Goal: Task Accomplishment & Management: Complete application form

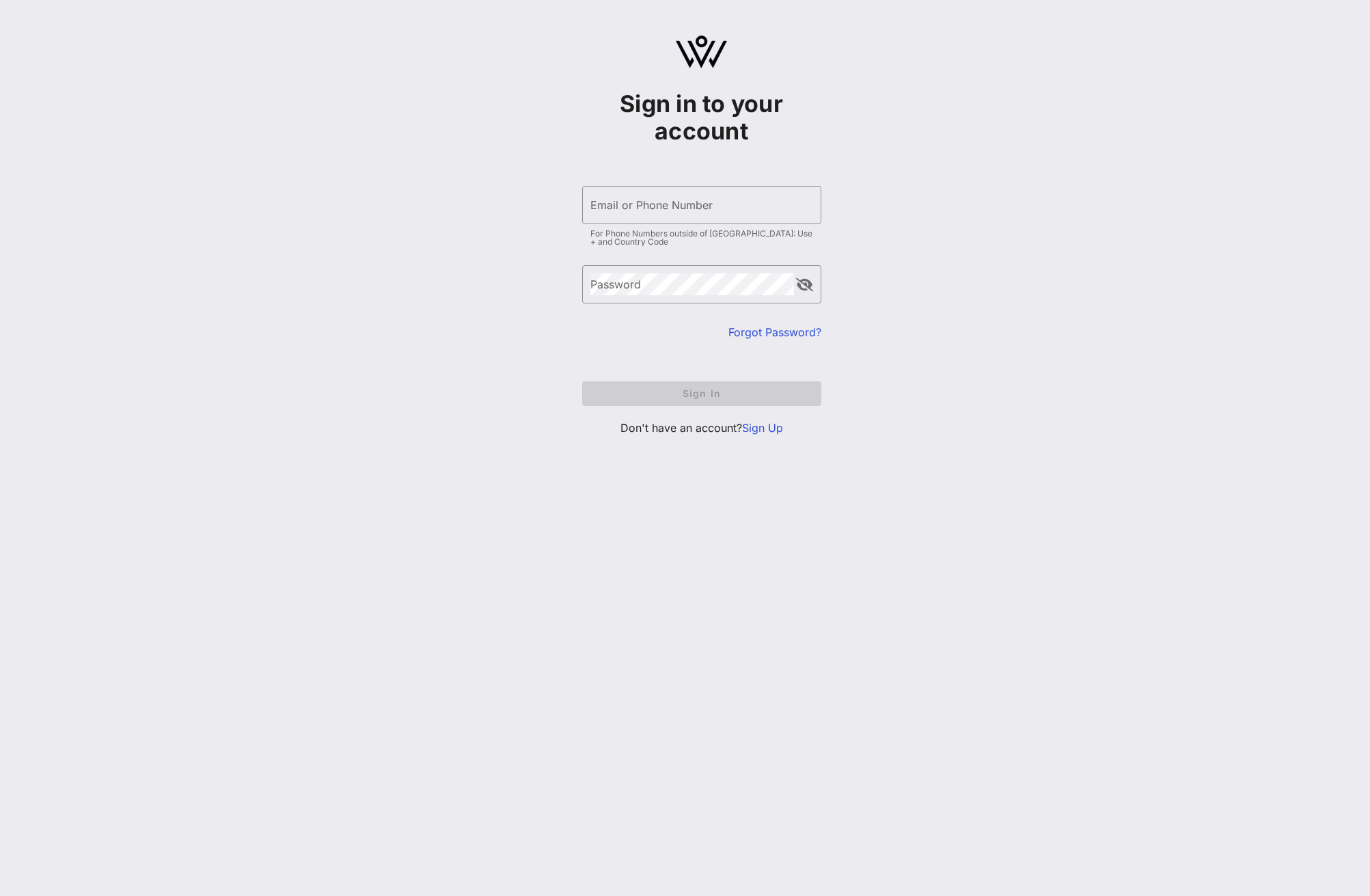
click at [767, 425] on link "Sign Up" at bounding box center [762, 428] width 41 height 14
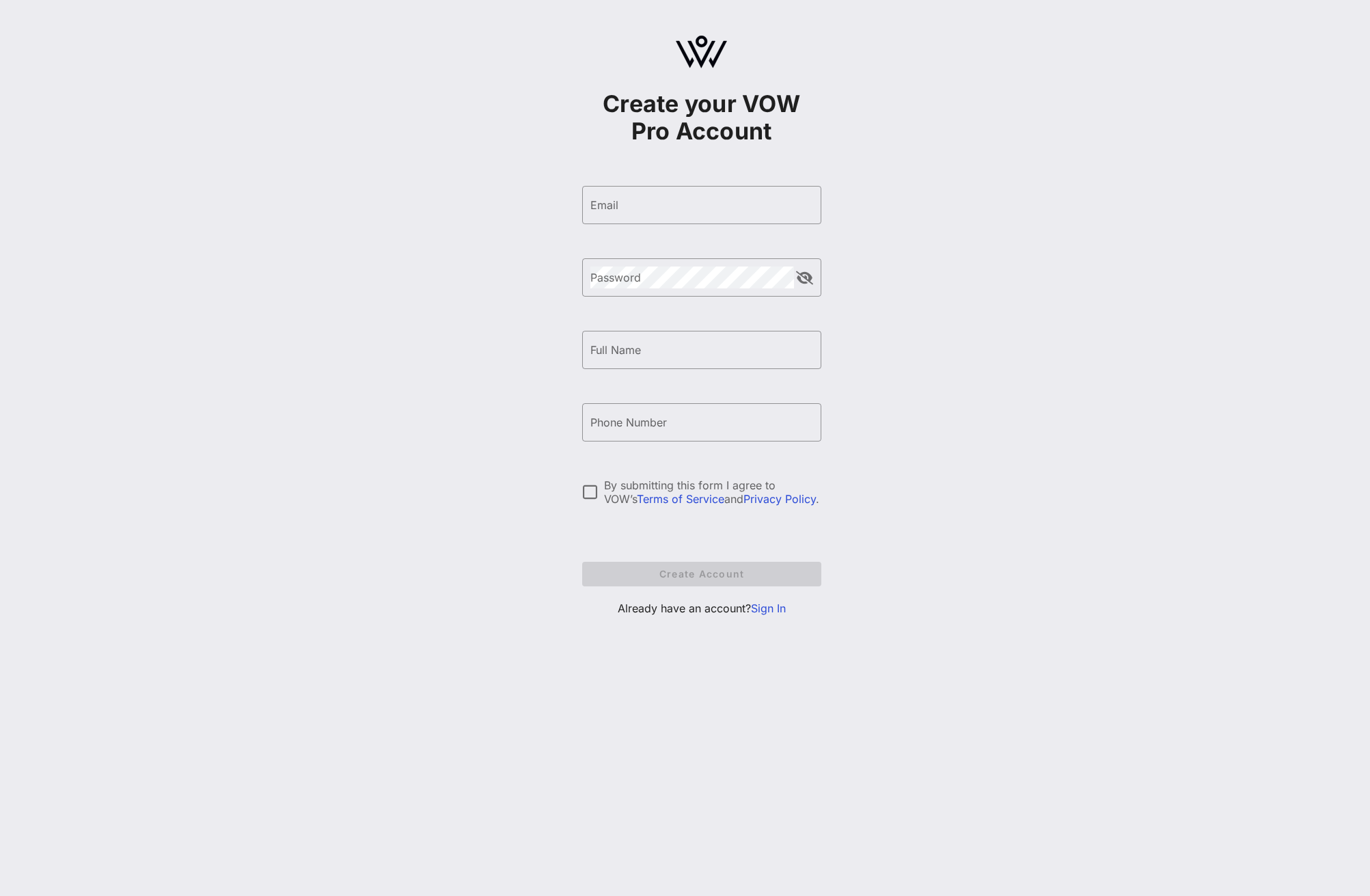
click at [380, 561] on div "Create your VOW Pro Account ​ Email ​ Password ​ Full Name ​ Phone Number By su…" at bounding box center [701, 331] width 1337 height 663
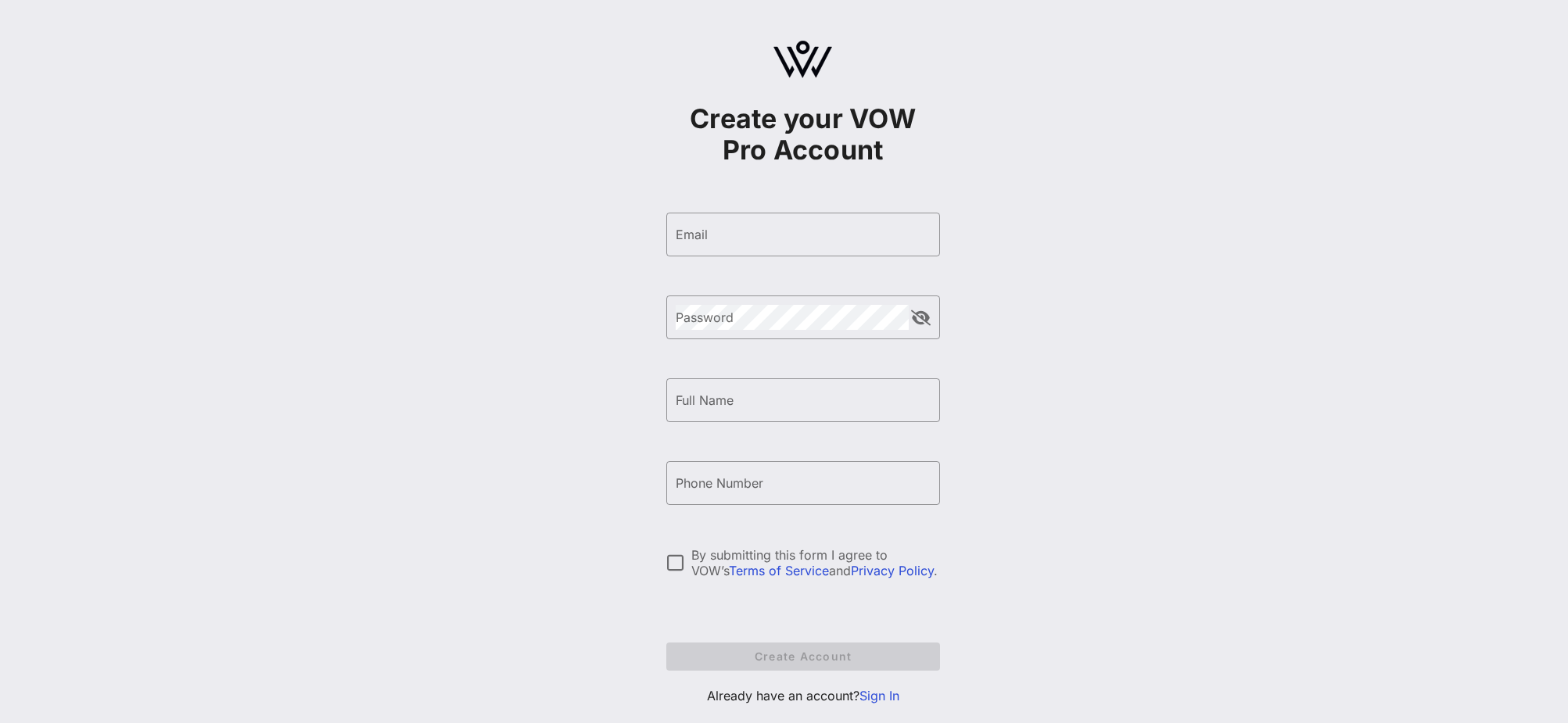
click at [384, 478] on div "Create your VOW Pro Account ​ Email ​ Password ​ Full Name ​ Phone Number By su…" at bounding box center [803, 379] width 1531 height 759
click at [733, 568] on link "Terms of Service" at bounding box center [779, 571] width 100 height 16
click at [748, 580] on div "By submitting this form I agree to VOW’s Terms of Service and Privacy Policy ." at bounding box center [803, 571] width 274 height 48
click at [761, 574] on link "Terms of Service" at bounding box center [779, 571] width 100 height 16
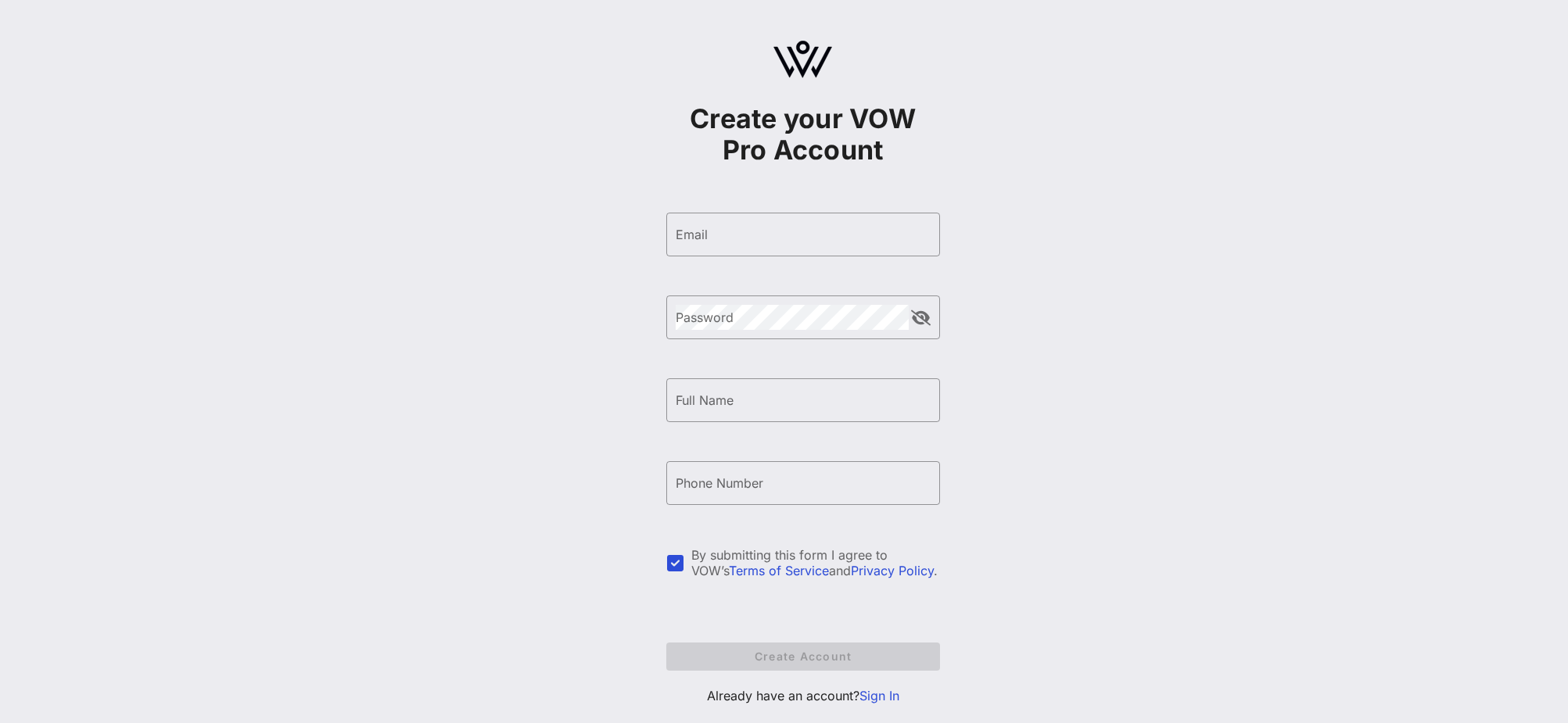
click at [761, 574] on link "Terms of Service" at bounding box center [779, 571] width 100 height 16
click at [851, 574] on link "Privacy Policy" at bounding box center [892, 571] width 83 height 16
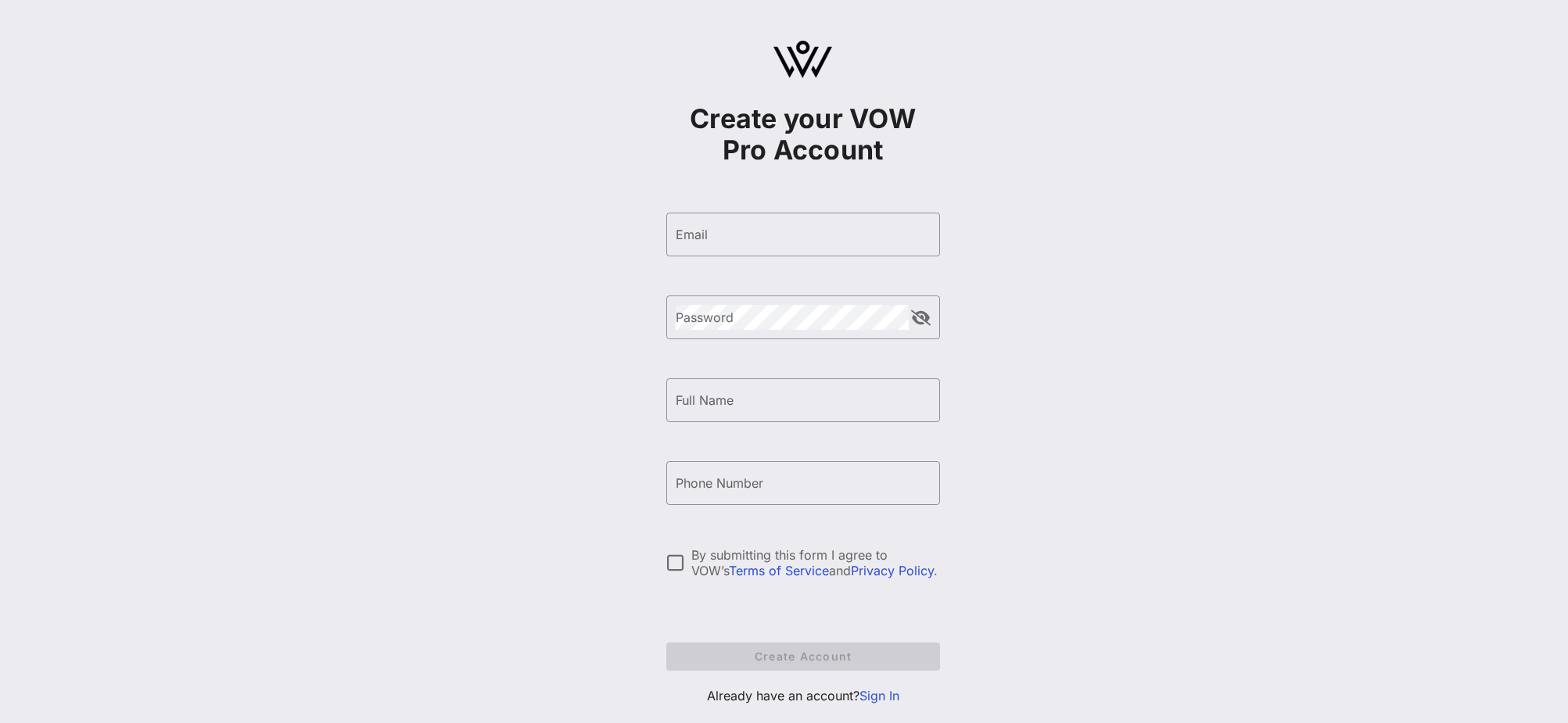
click at [851, 574] on link "Privacy Policy" at bounding box center [892, 571] width 83 height 16
click at [865, 553] on div "By submitting this form I agree to VOW’s Terms of Service and Privacy Policy ." at bounding box center [816, 562] width 249 height 31
click at [1045, 600] on div "Create your VOW Pro Account ​ Email ​ Password ​ Full Name ​ Phone Number By su…" at bounding box center [803, 379] width 1531 height 759
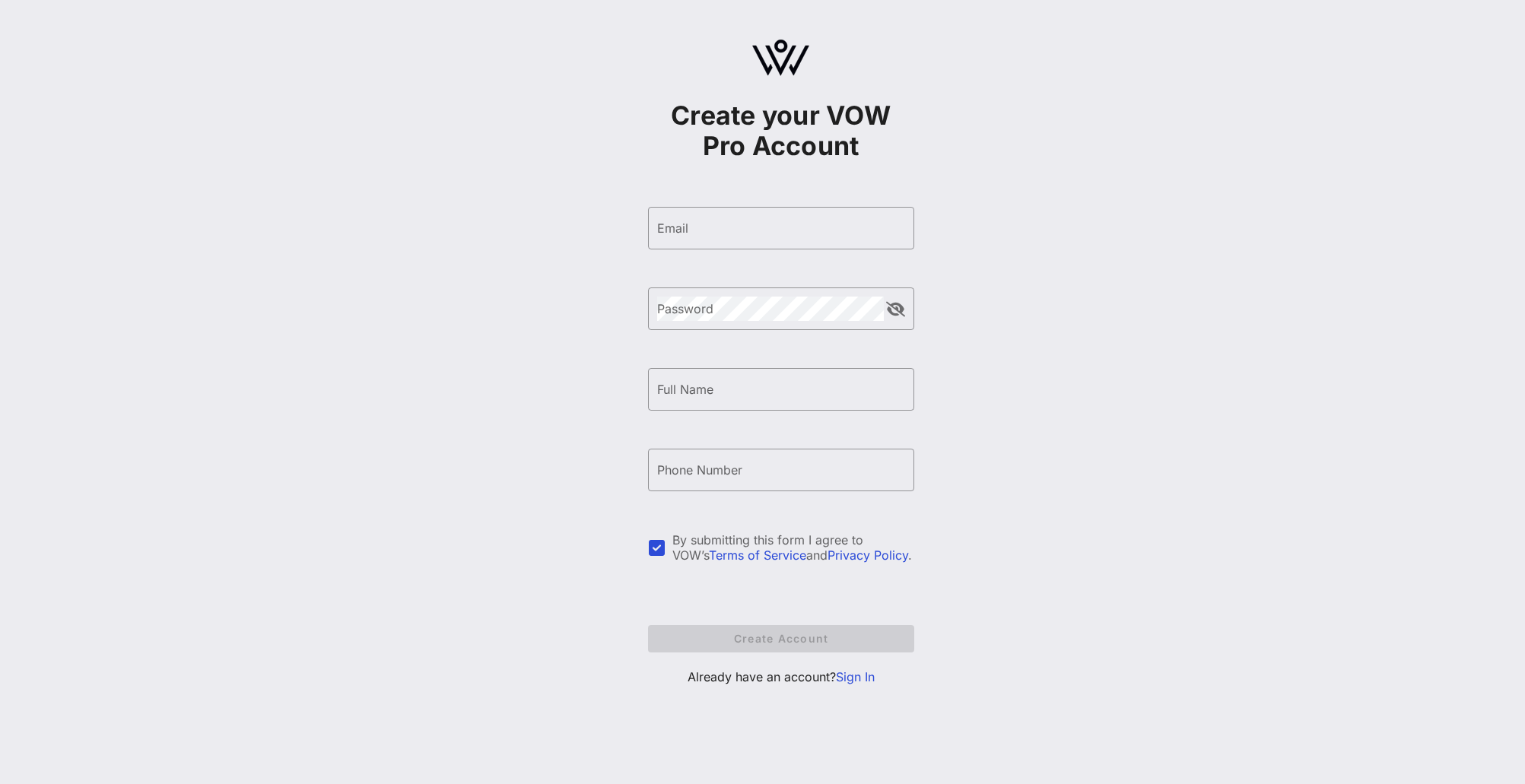
click at [1102, 614] on div "Create your VOW Pro Account ​ Email ​ Password ​ Full Name ​ Phone Number By su…" at bounding box center [781, 368] width 1489 height 738
click at [728, 550] on link "Terms of Service" at bounding box center [757, 555] width 97 height 15
click at [717, 556] on link "Terms of Service" at bounding box center [757, 555] width 97 height 15
click at [849, 554] on link "Privacy Policy" at bounding box center [868, 555] width 81 height 15
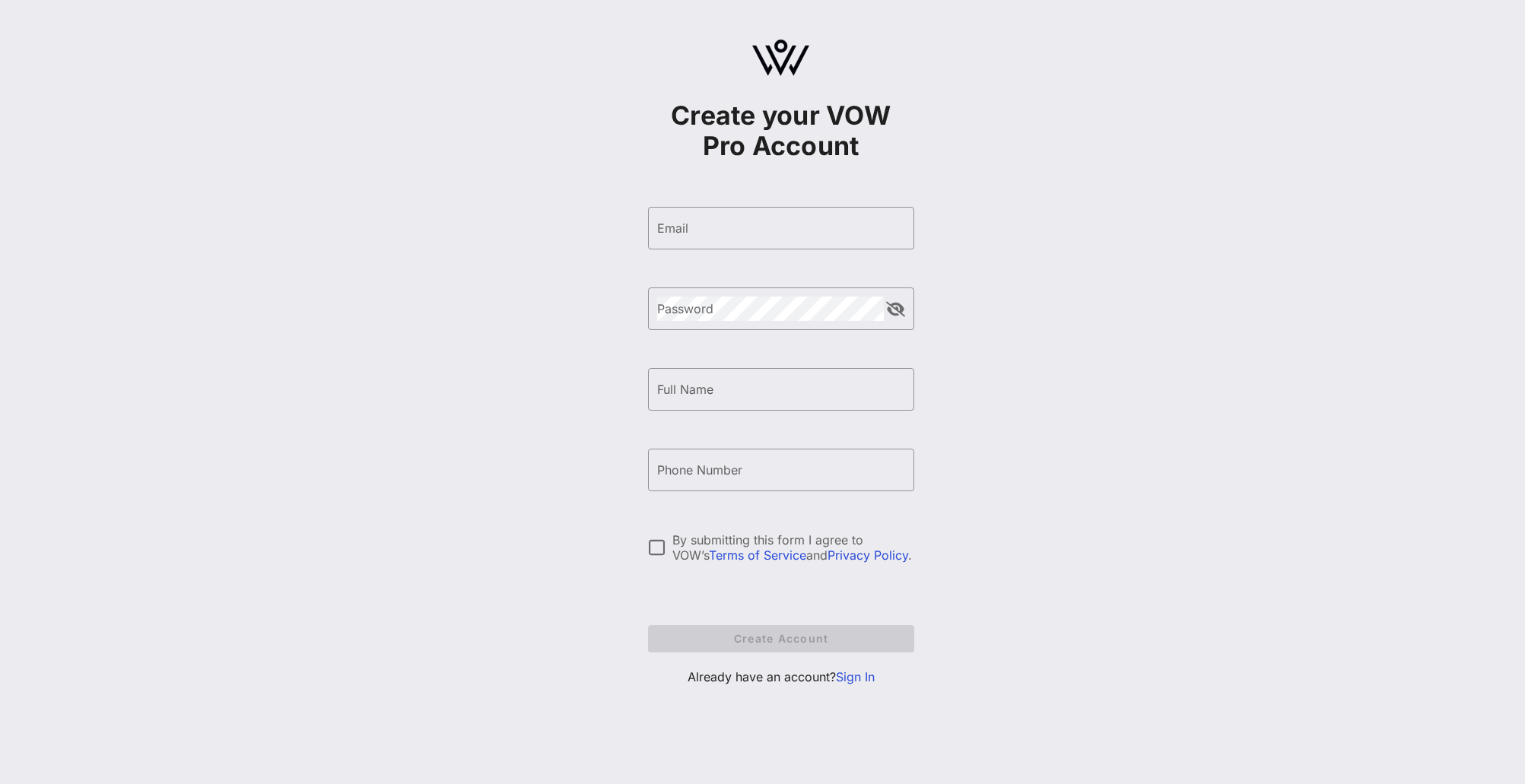
click at [849, 554] on link "Privacy Policy" at bounding box center [868, 555] width 81 height 15
click at [852, 676] on link "Sign In" at bounding box center [855, 677] width 39 height 15
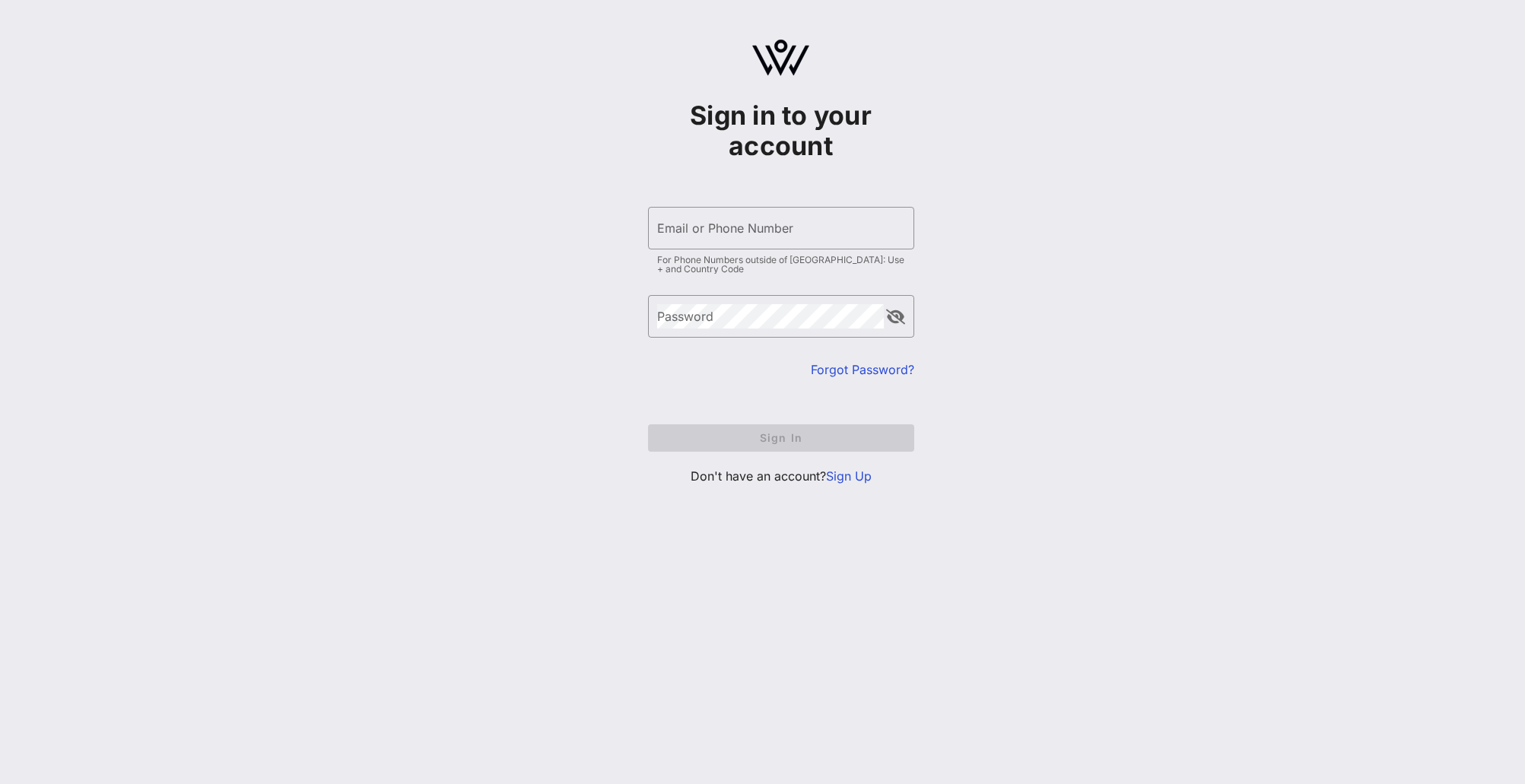
click at [864, 478] on link "Sign Up" at bounding box center [849, 476] width 46 height 15
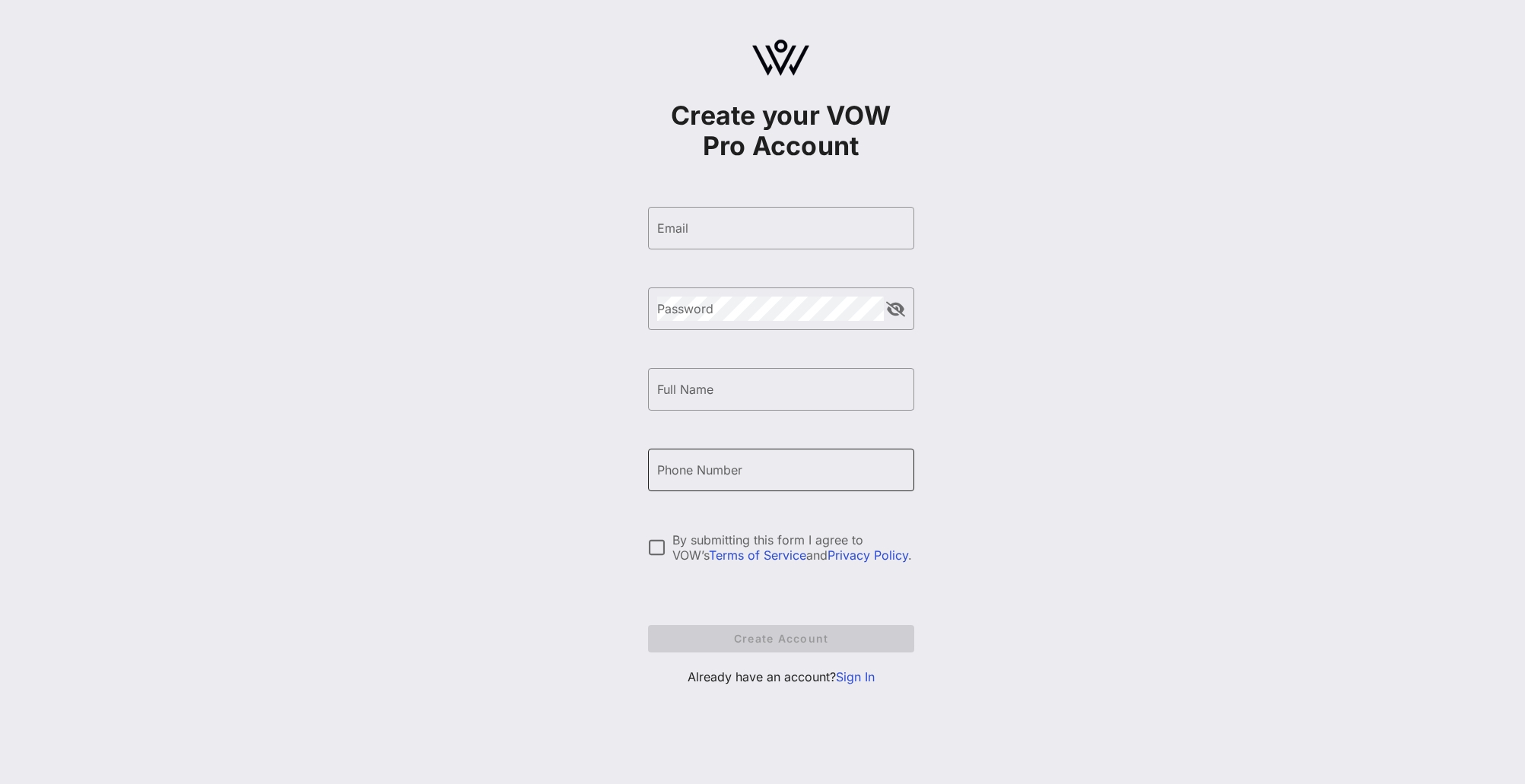
click at [825, 483] on div "Phone Number" at bounding box center [781, 469] width 248 height 42
click at [658, 540] on div at bounding box center [657, 547] width 26 height 26
click at [761, 244] on div "Email" at bounding box center [781, 227] width 248 height 42
click at [738, 292] on div "Password" at bounding box center [771, 308] width 227 height 42
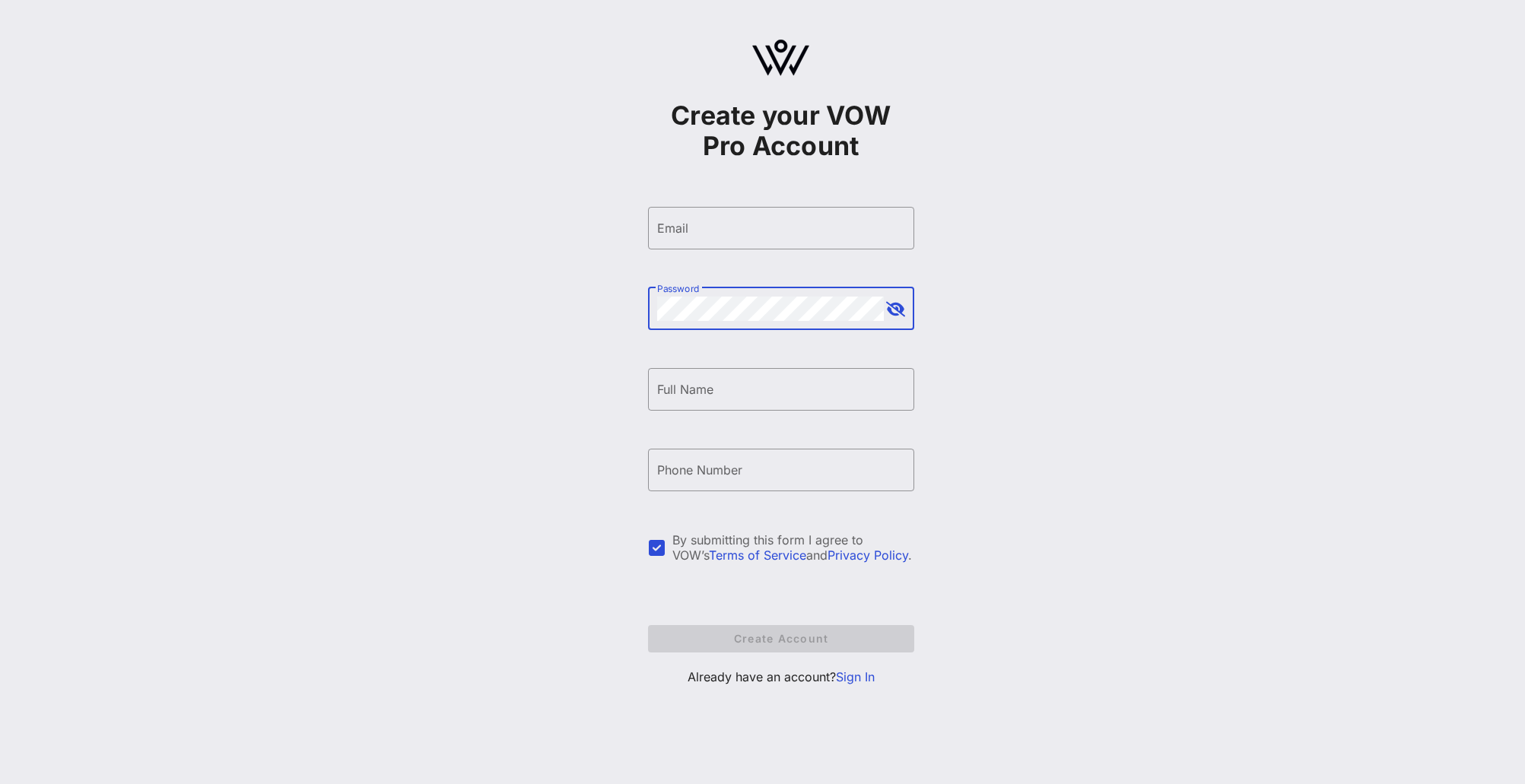
click at [738, 292] on div "Password" at bounding box center [771, 308] width 227 height 42
click at [778, 241] on div "Email" at bounding box center [781, 227] width 248 height 42
type input "sdfasdf"
click at [706, 392] on input "a" at bounding box center [781, 389] width 248 height 25
type input "asdfasdf"
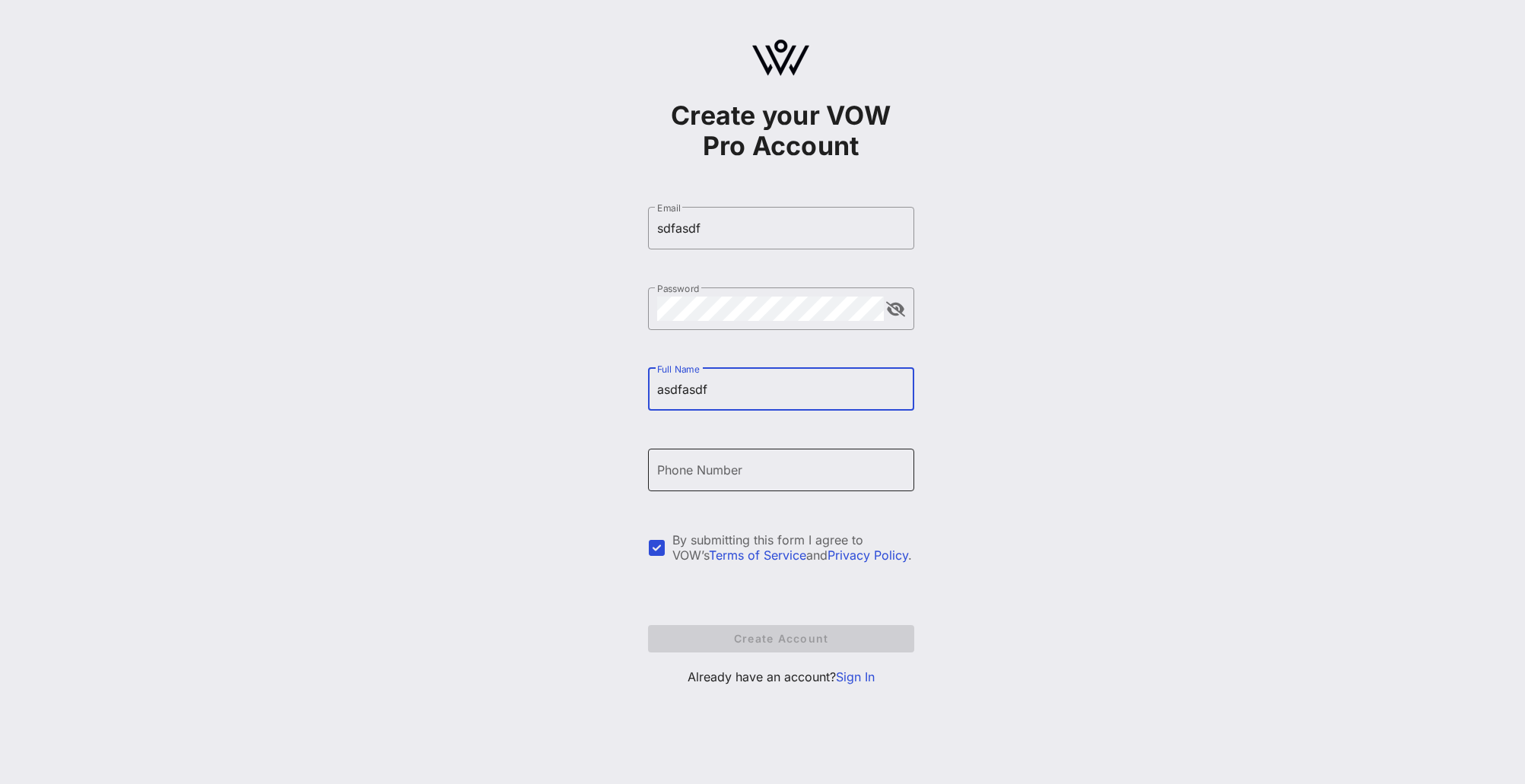
click at [684, 465] on input "Phone Number" at bounding box center [781, 470] width 248 height 25
drag, startPoint x: 739, startPoint y: 476, endPoint x: 589, endPoint y: 476, distance: 150.0
click at [590, 476] on div "Create your VOW Pro Account ​ Email sdfasdf ​ Password ​ Full Name asdfasdf ​ P…" at bounding box center [781, 368] width 1489 height 738
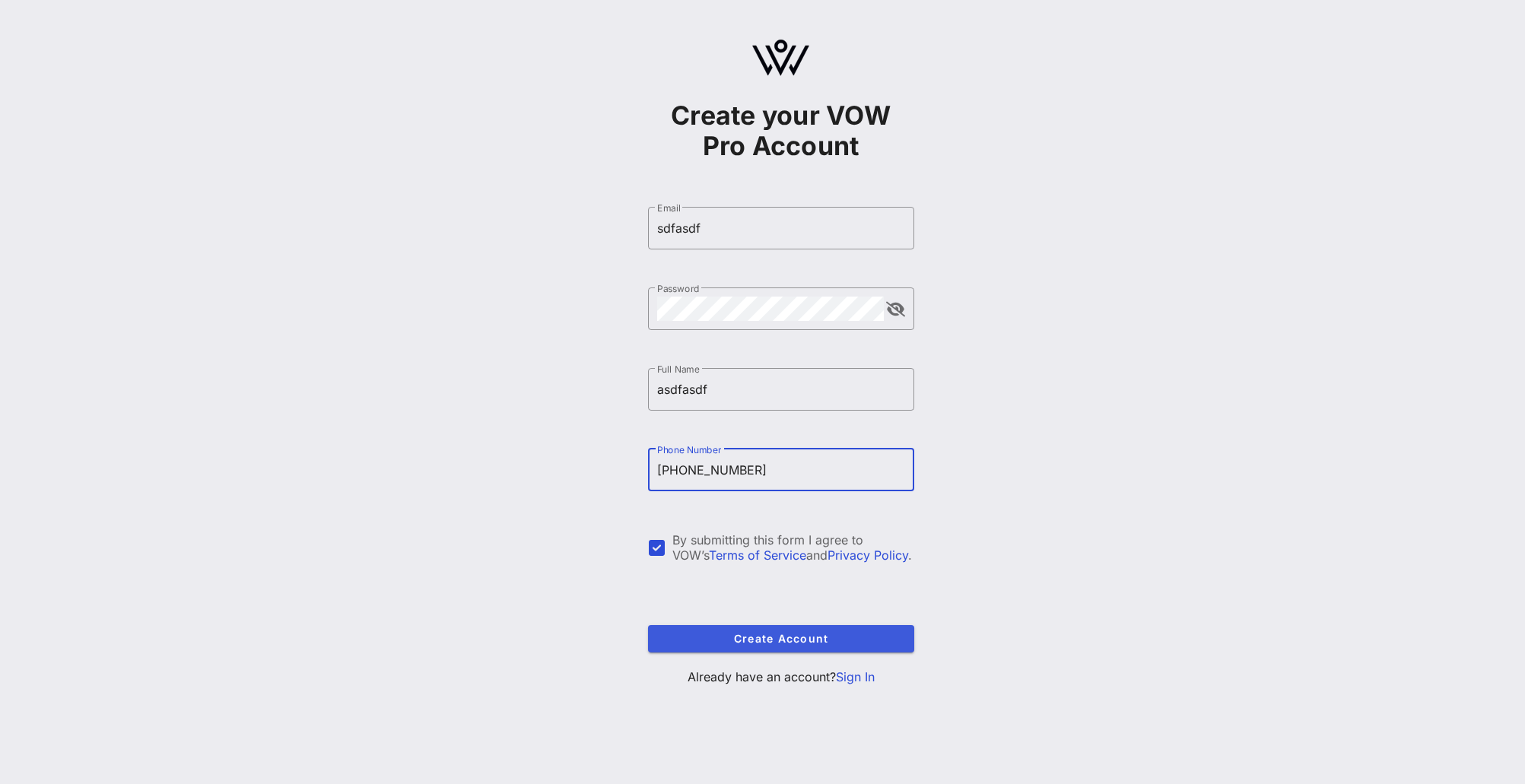
type input "+19175677735"
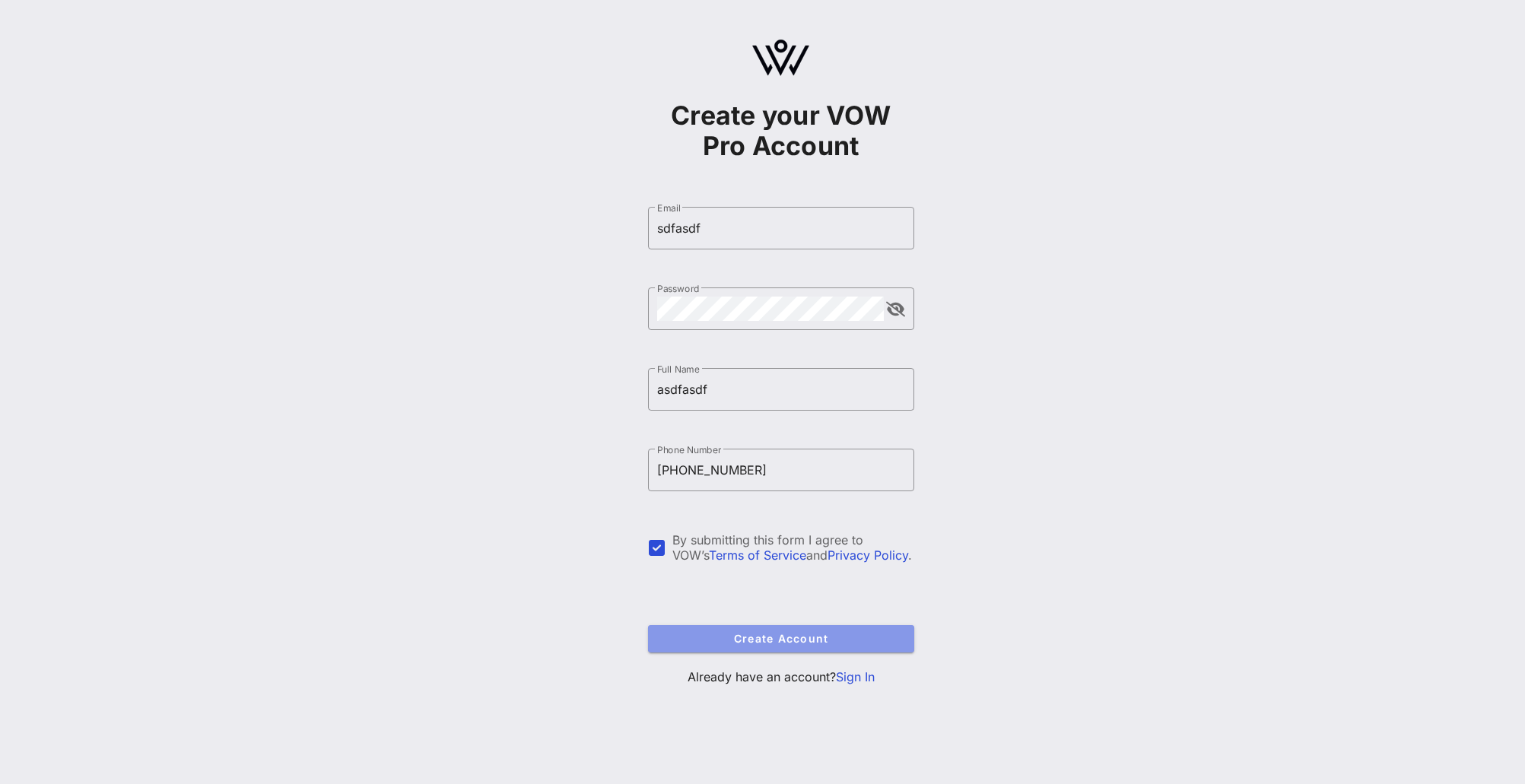
click at [722, 629] on button "Create Account" at bounding box center [781, 638] width 266 height 27
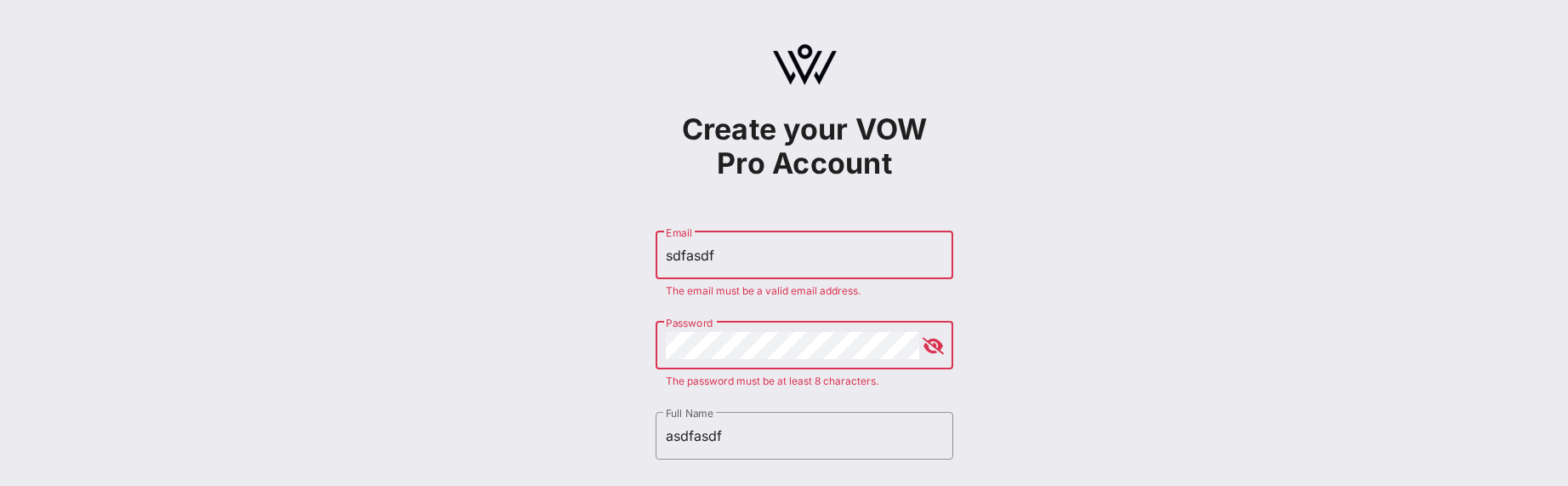
click at [1046, 312] on div "Create your VOW Pro Account ​ Email sdfasdf The email must be a valid email add…" at bounding box center [804, 413] width 1527 height 826
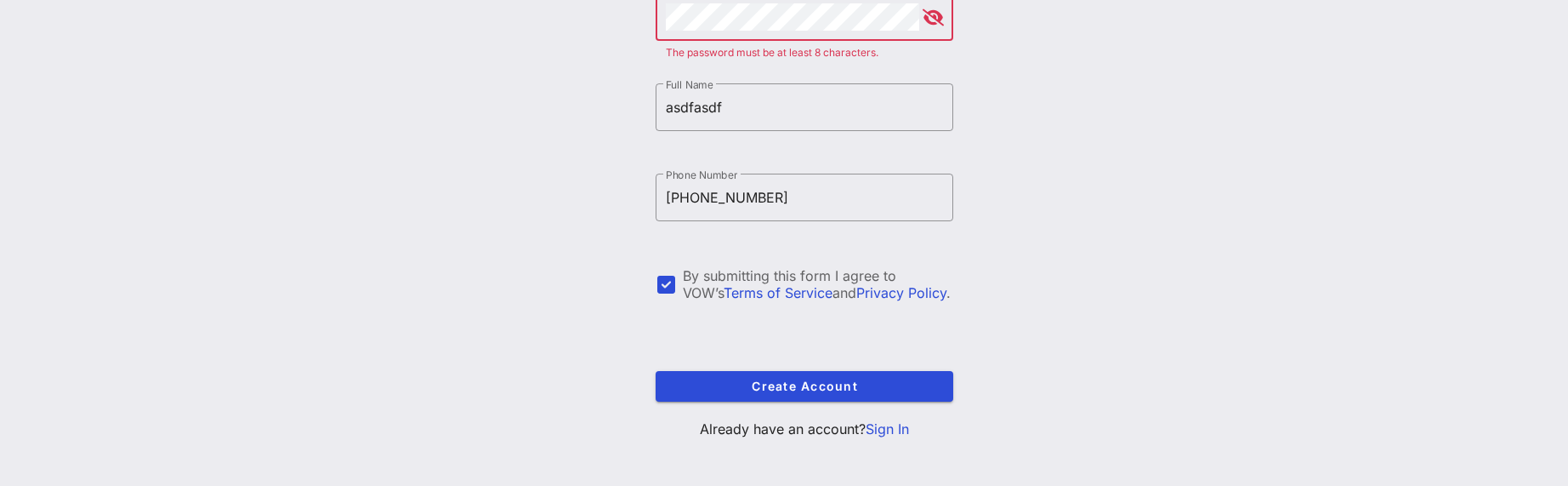
scroll to position [339, 0]
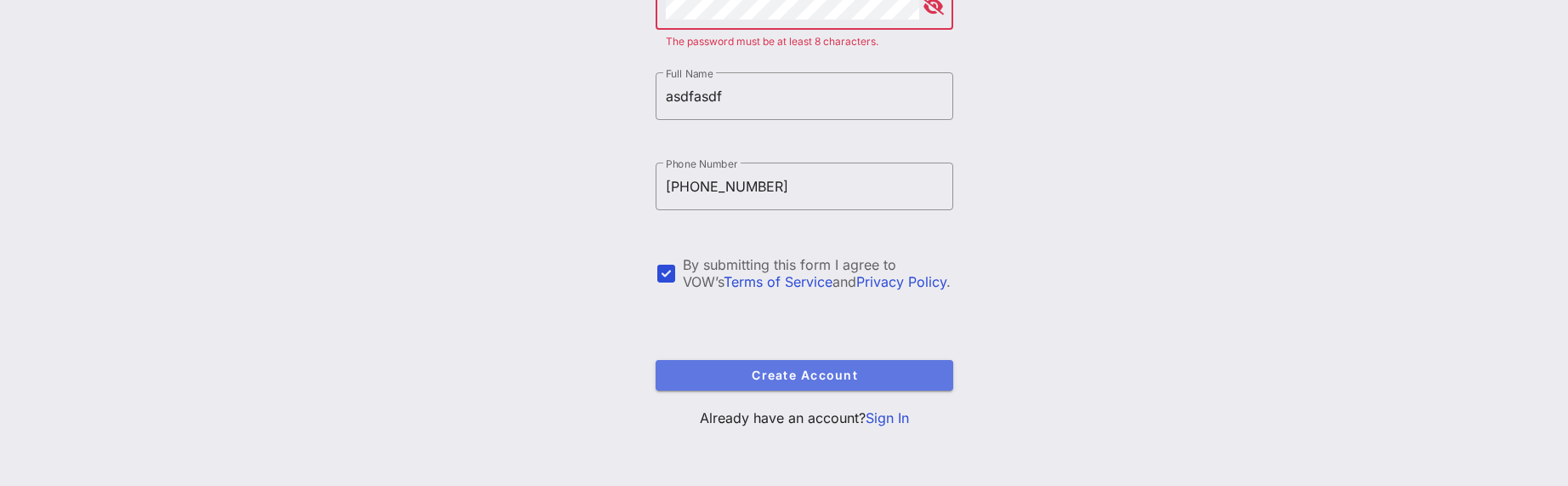
click at [859, 366] on button "Create Account" at bounding box center [804, 375] width 298 height 30
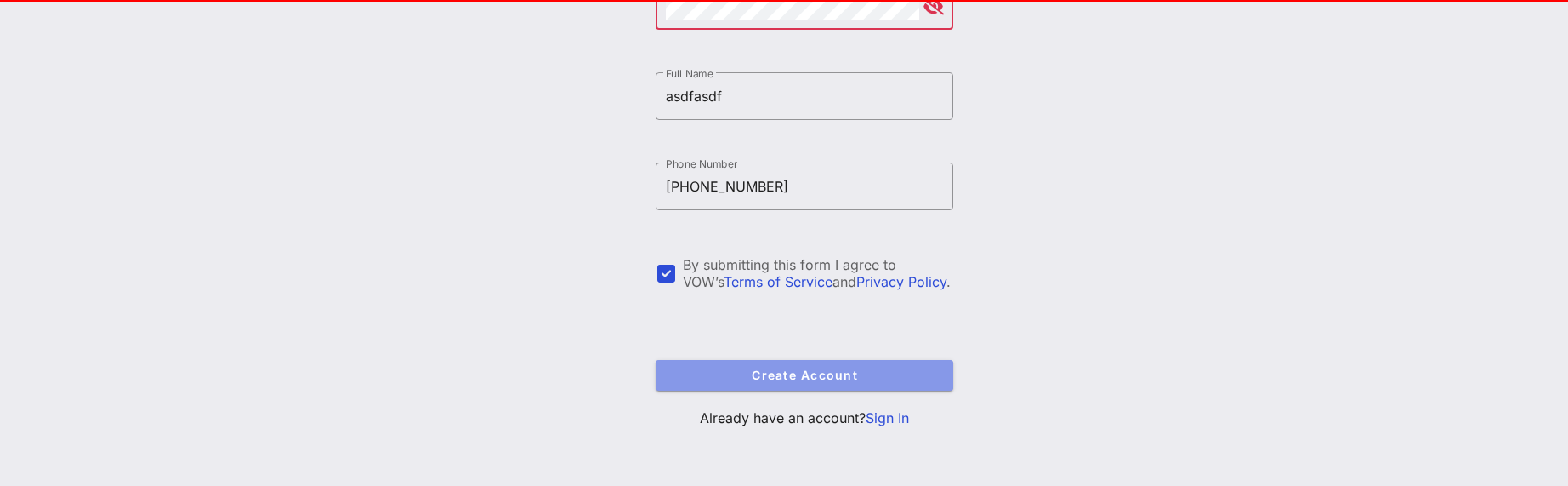
click at [859, 366] on button "Create Account" at bounding box center [804, 375] width 298 height 30
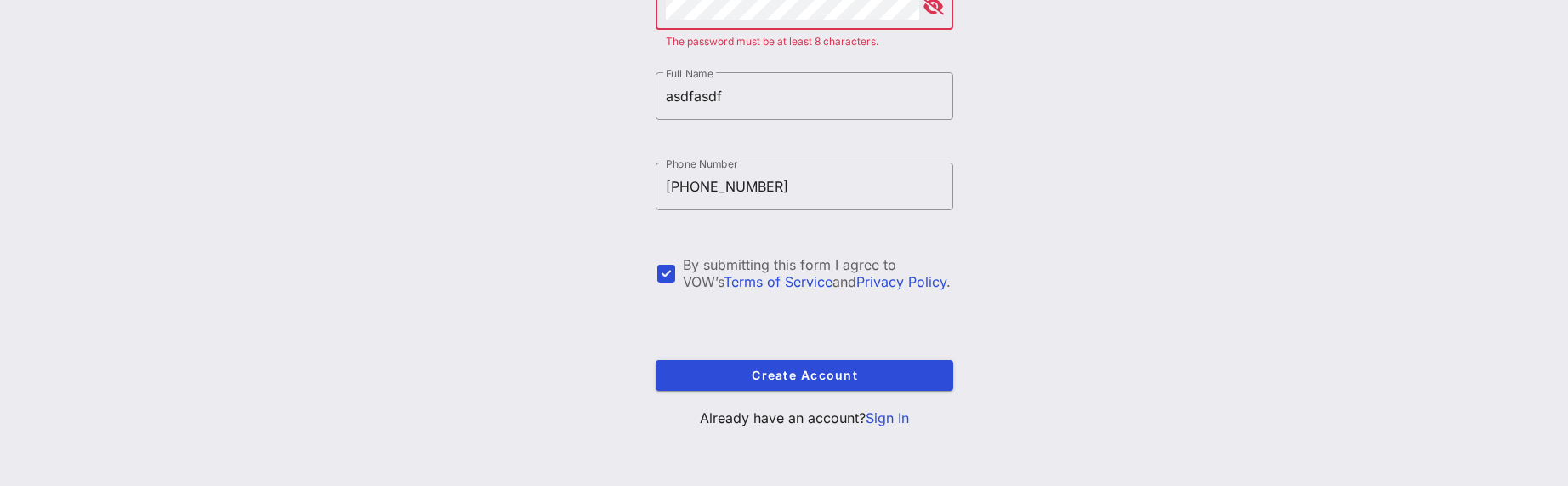
click at [892, 282] on link "Privacy Policy" at bounding box center [901, 282] width 91 height 17
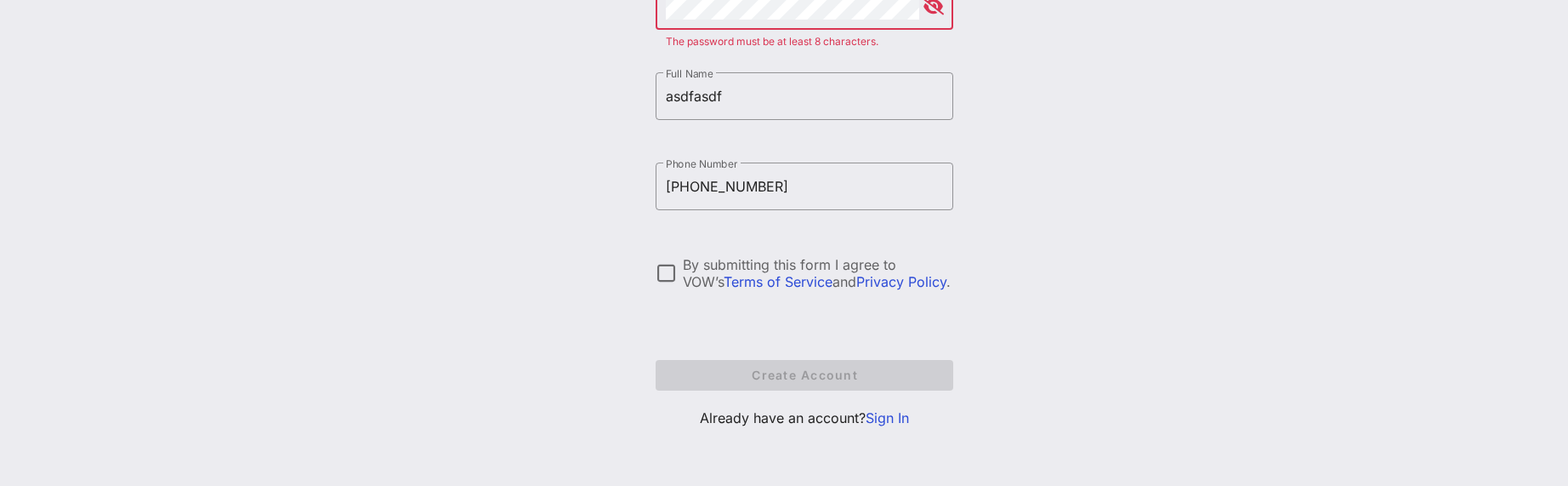
click at [892, 282] on link "Privacy Policy" at bounding box center [901, 282] width 91 height 17
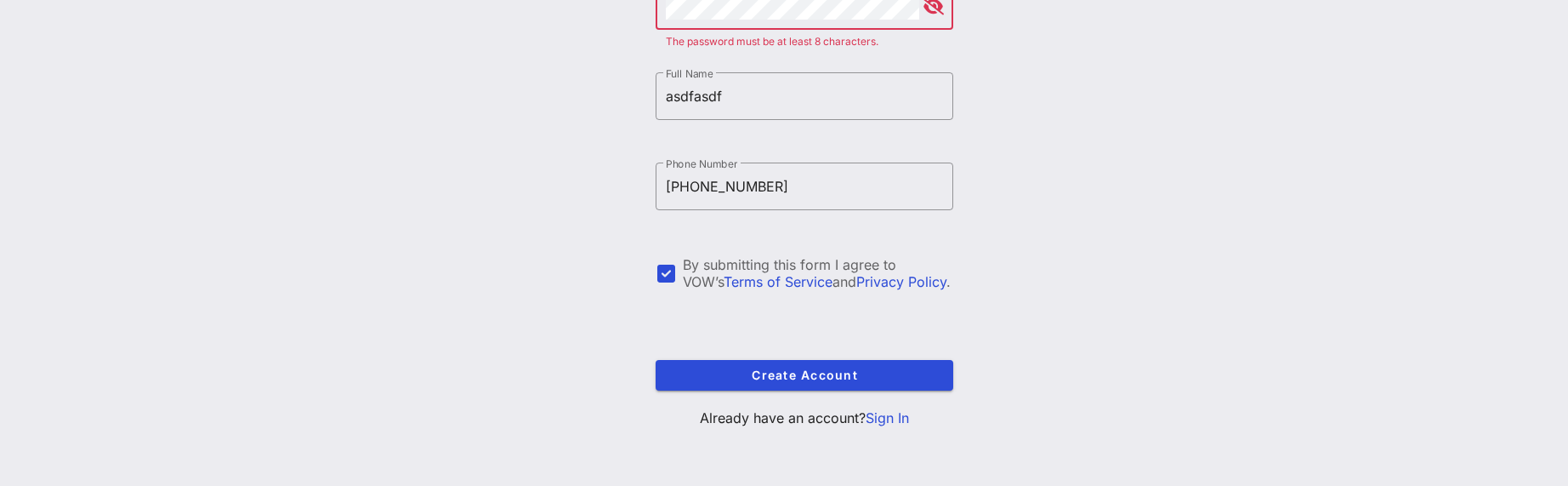
click at [727, 282] on link "Terms of Service" at bounding box center [778, 282] width 109 height 17
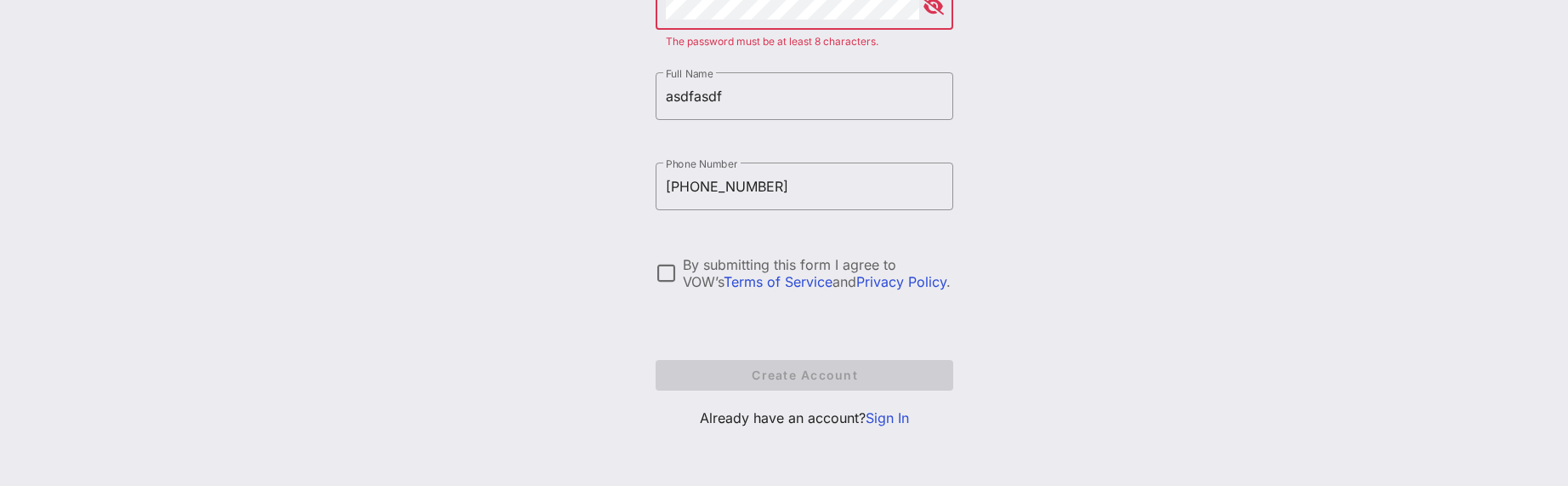
click at [624, 245] on div "Create your VOW Pro Account ​ Email sdfasdf The email must be a valid email add…" at bounding box center [804, 73] width 1527 height 826
click at [669, 284] on div at bounding box center [666, 274] width 29 height 29
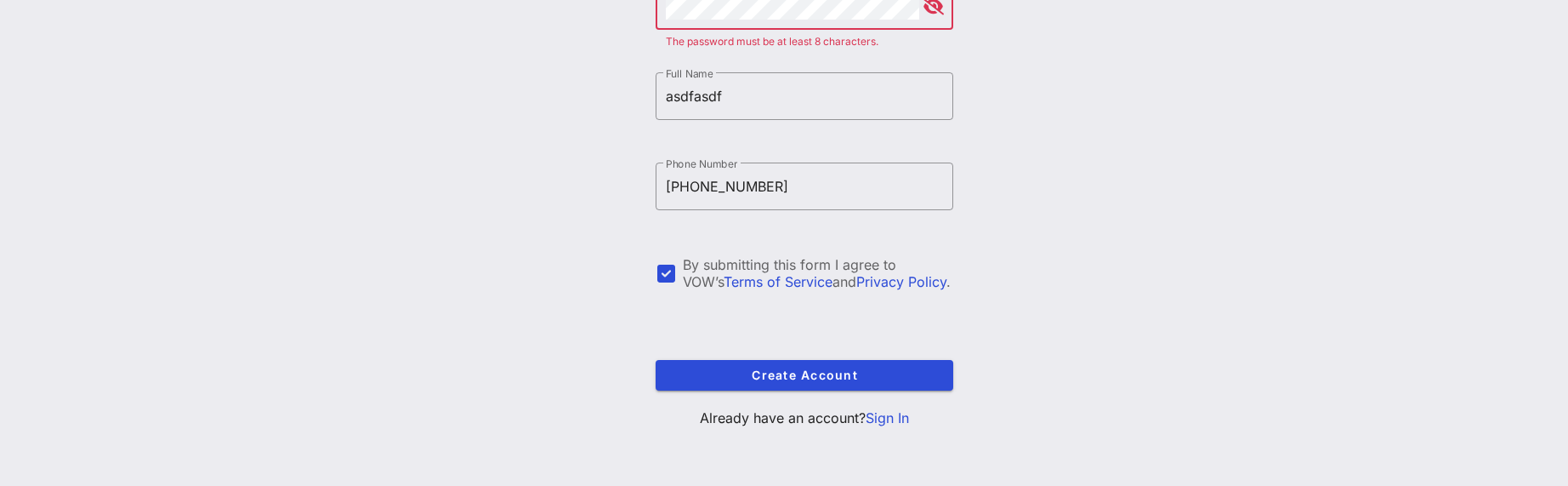
click at [700, 292] on div "By submitting this form I agree to VOW’s Terms of Service and Privacy Policy ." at bounding box center [804, 282] width 298 height 53
click at [775, 297] on div at bounding box center [804, 303] width 298 height 12
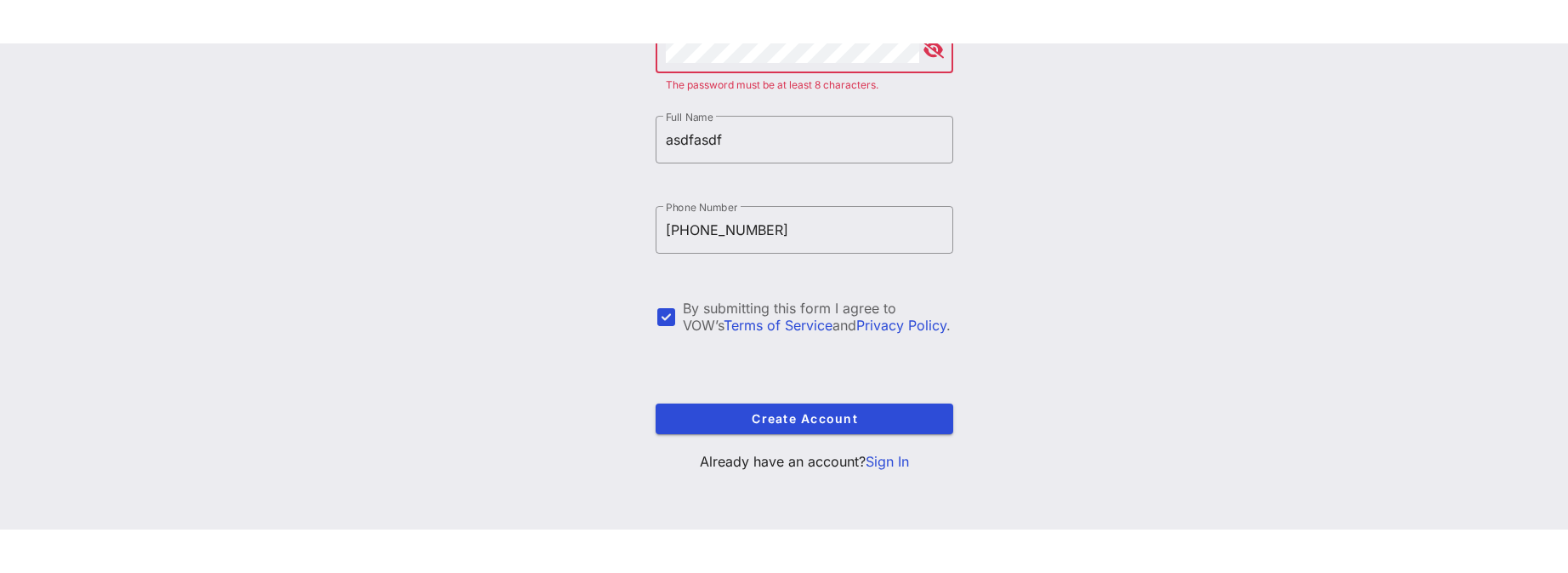
scroll to position [253, 0]
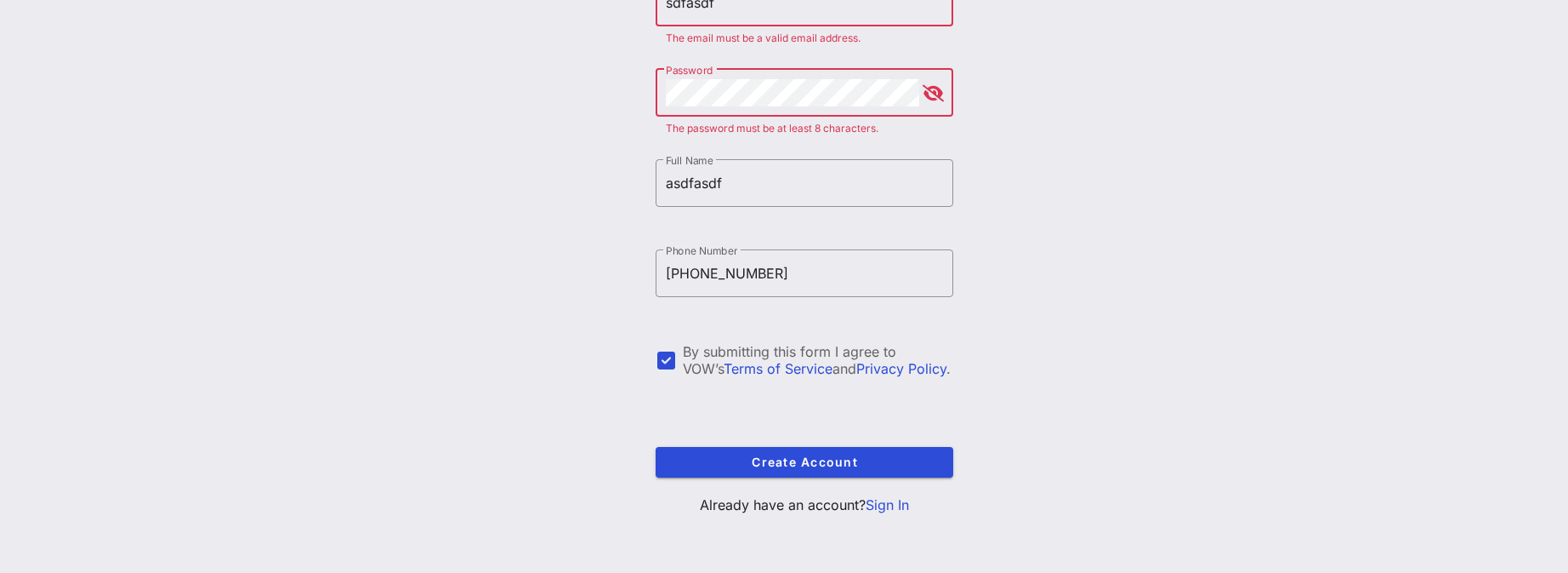
click at [149, 268] on div "Create your VOW Pro Account ​ Email sdfasdf The email must be a valid email add…" at bounding box center [804, 160] width 1527 height 826
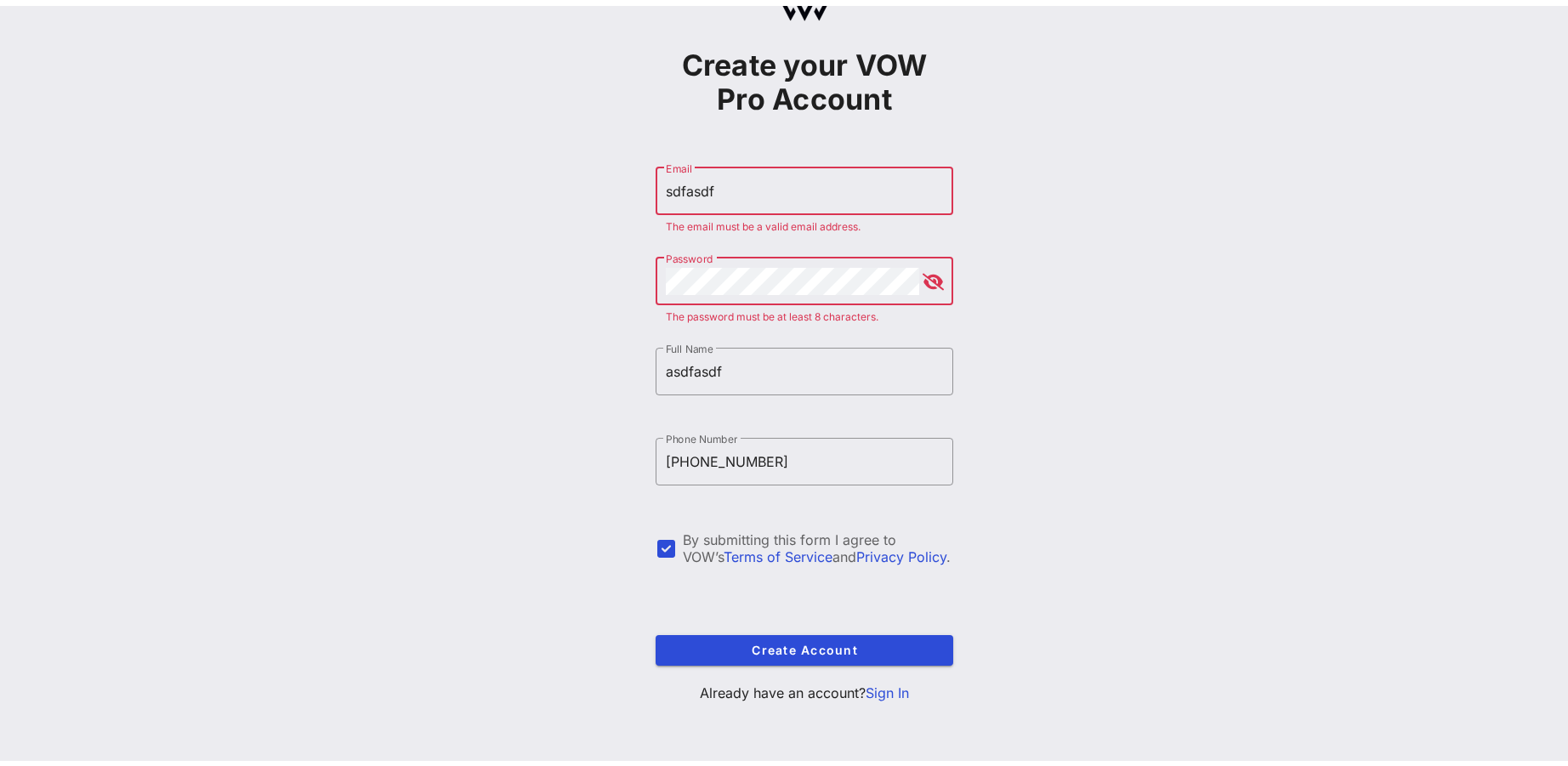
scroll to position [59, 0]
